Goal: Task Accomplishment & Management: Manage account settings

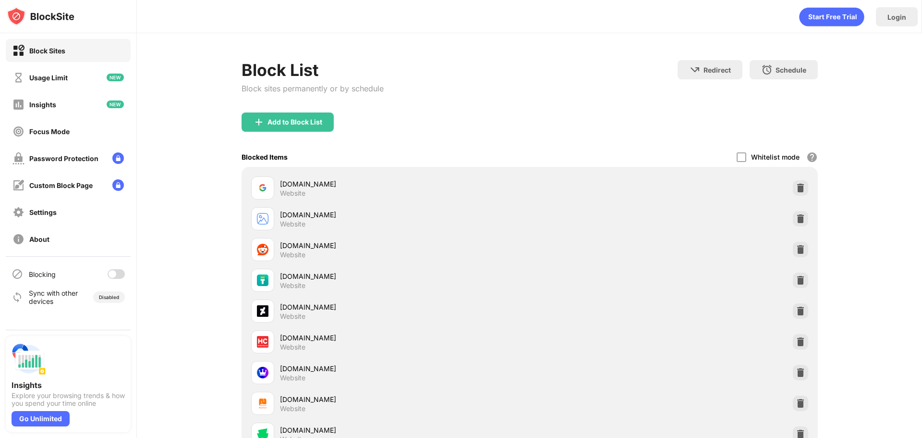
click at [110, 278] on div at bounding box center [116, 274] width 17 height 10
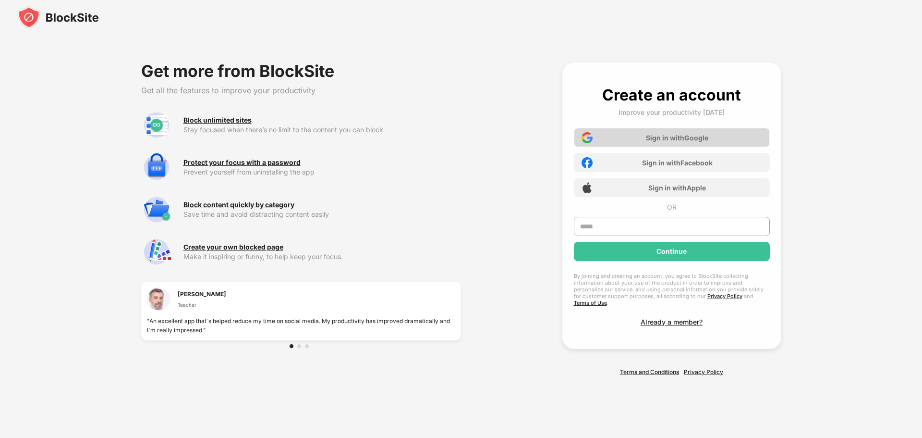
click at [647, 142] on div "Sign in with Google" at bounding box center [677, 138] width 62 height 8
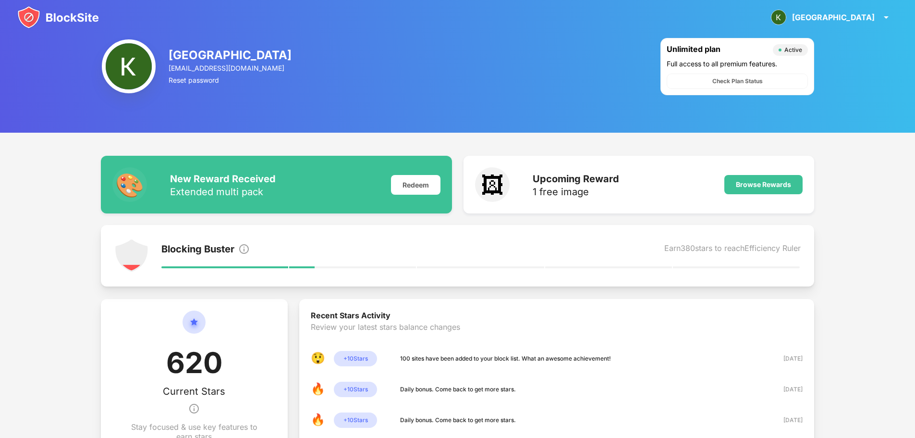
click at [35, 21] on img at bounding box center [58, 17] width 82 height 23
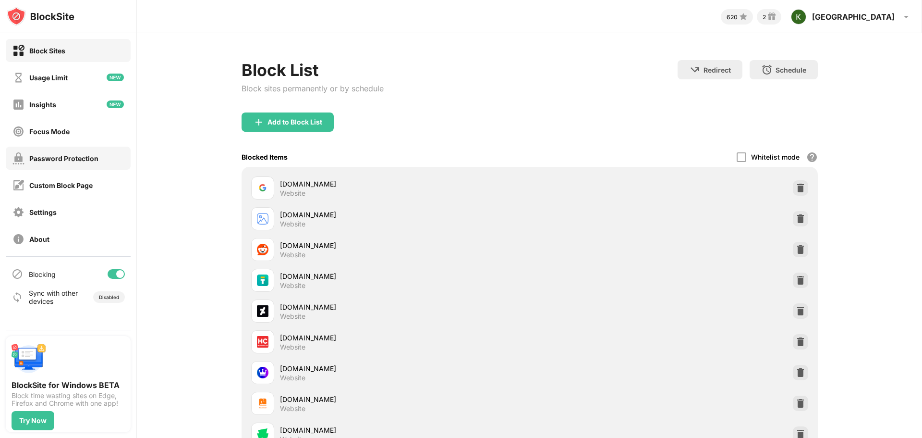
click at [70, 159] on div "Password Protection" at bounding box center [63, 158] width 69 height 8
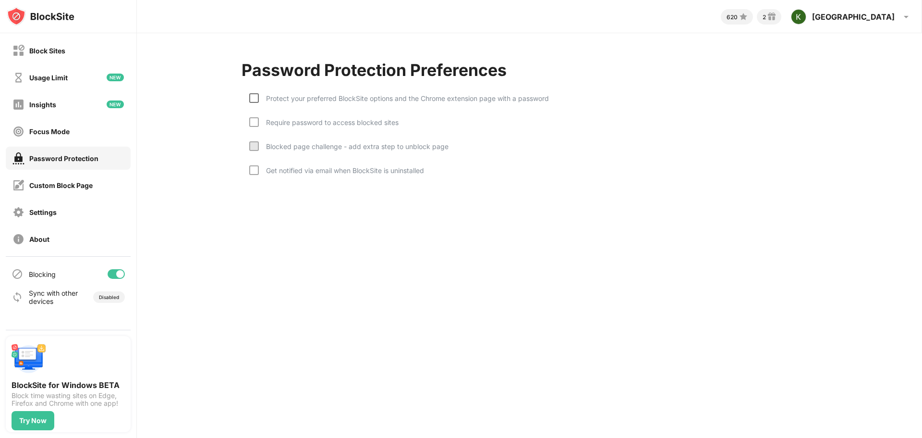
click at [257, 96] on div at bounding box center [254, 98] width 10 height 10
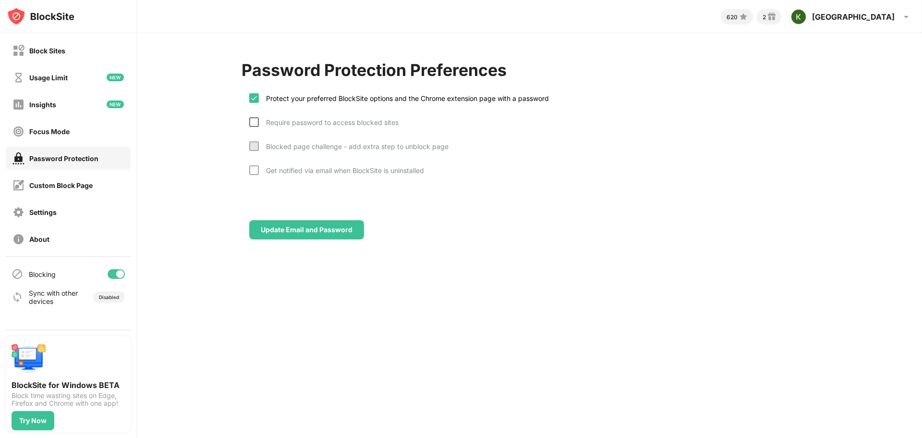
click at [256, 123] on div at bounding box center [254, 122] width 10 height 10
click at [291, 232] on div "Update Email and Password" at bounding box center [307, 230] width 92 height 8
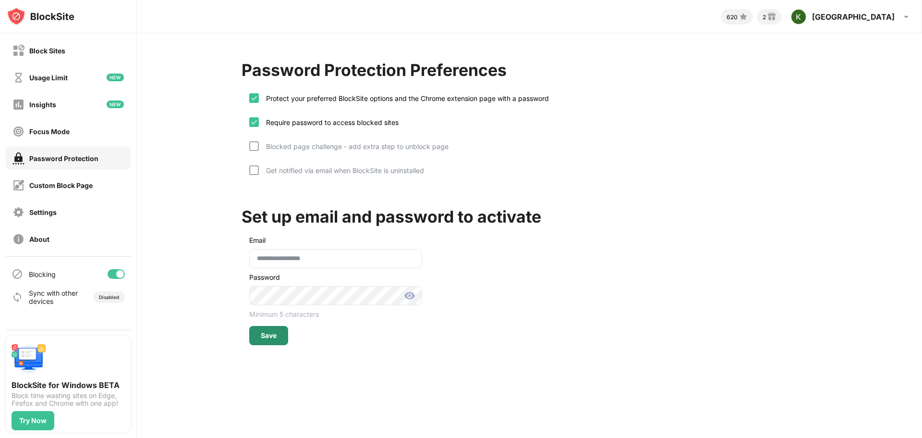
drag, startPoint x: 266, startPoint y: 329, endPoint x: 272, endPoint y: 330, distance: 5.9
click at [266, 330] on div "Save" at bounding box center [268, 335] width 39 height 19
